Goal: Task Accomplishment & Management: Complete application form

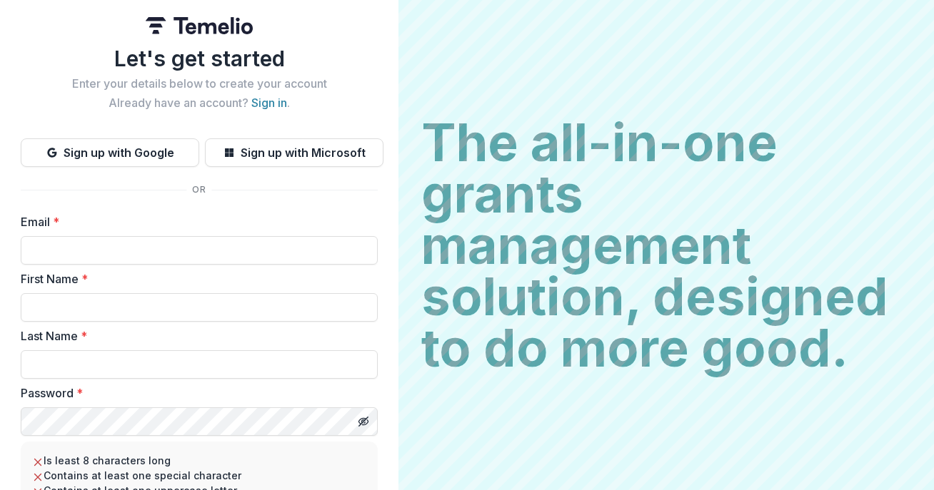
click at [202, 26] on img at bounding box center [199, 25] width 107 height 17
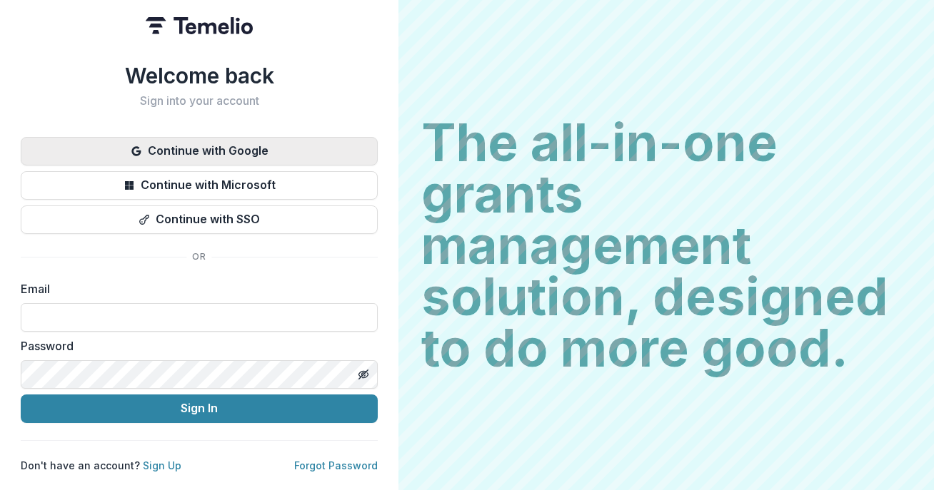
click at [223, 149] on button "Continue with Google" at bounding box center [199, 151] width 357 height 29
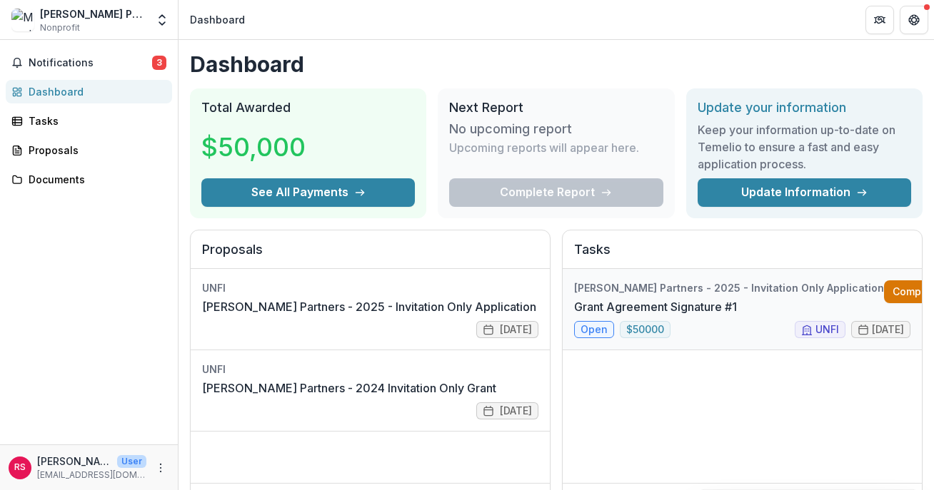
click at [884, 291] on link "Complete" at bounding box center [925, 292] width 82 height 23
